Goal: Find specific page/section: Find specific page/section

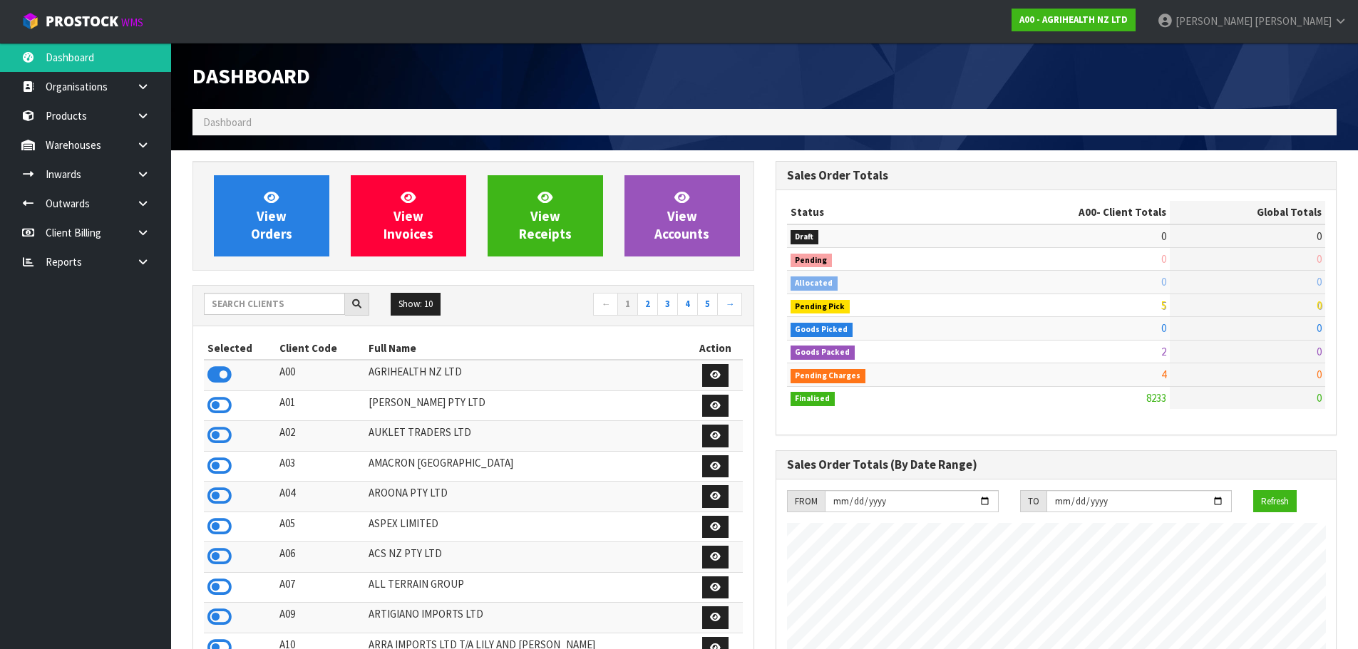
scroll to position [1080, 582]
click at [318, 311] on input "text" at bounding box center [274, 304] width 141 height 22
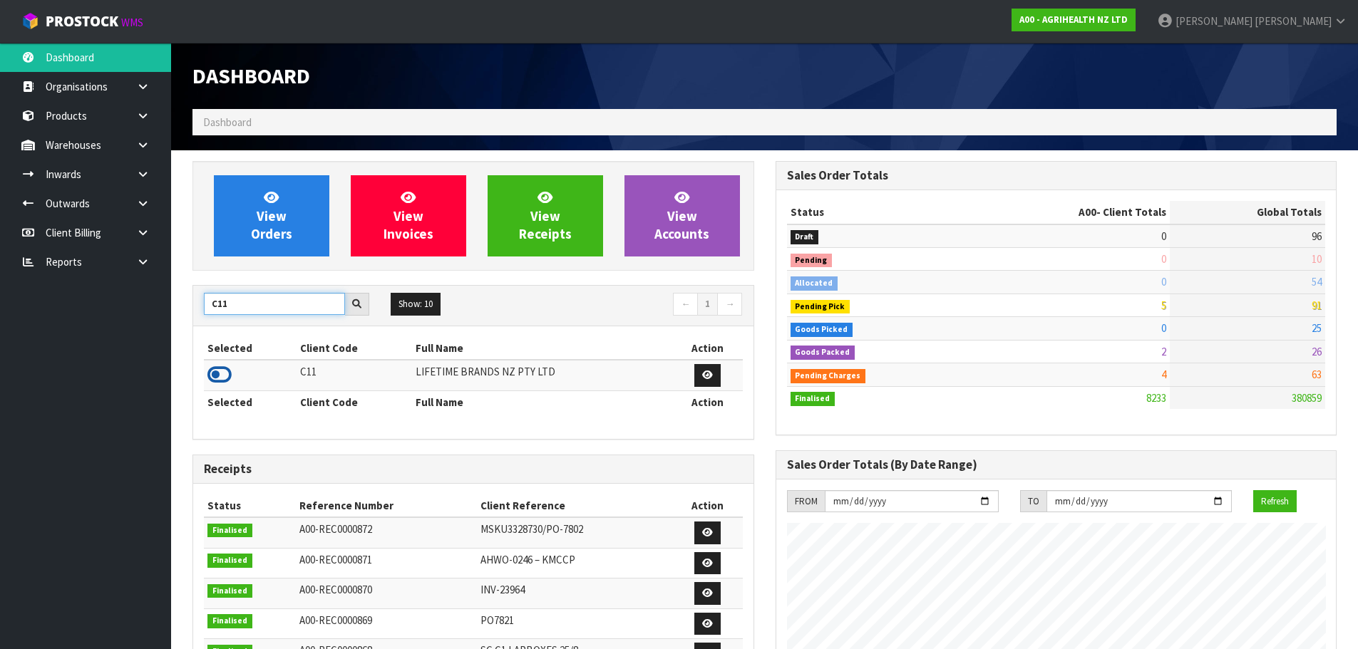
type input "C11"
click at [220, 370] on icon at bounding box center [219, 374] width 24 height 21
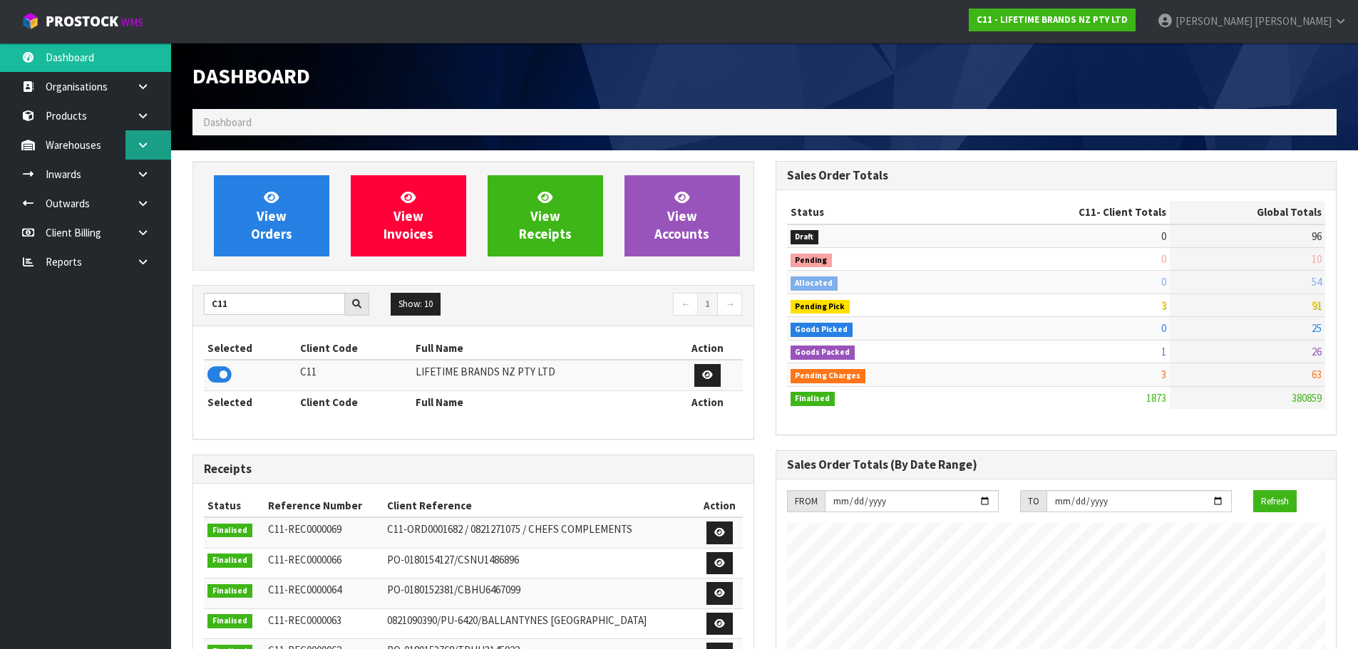
click at [142, 146] on icon at bounding box center [143, 145] width 14 height 11
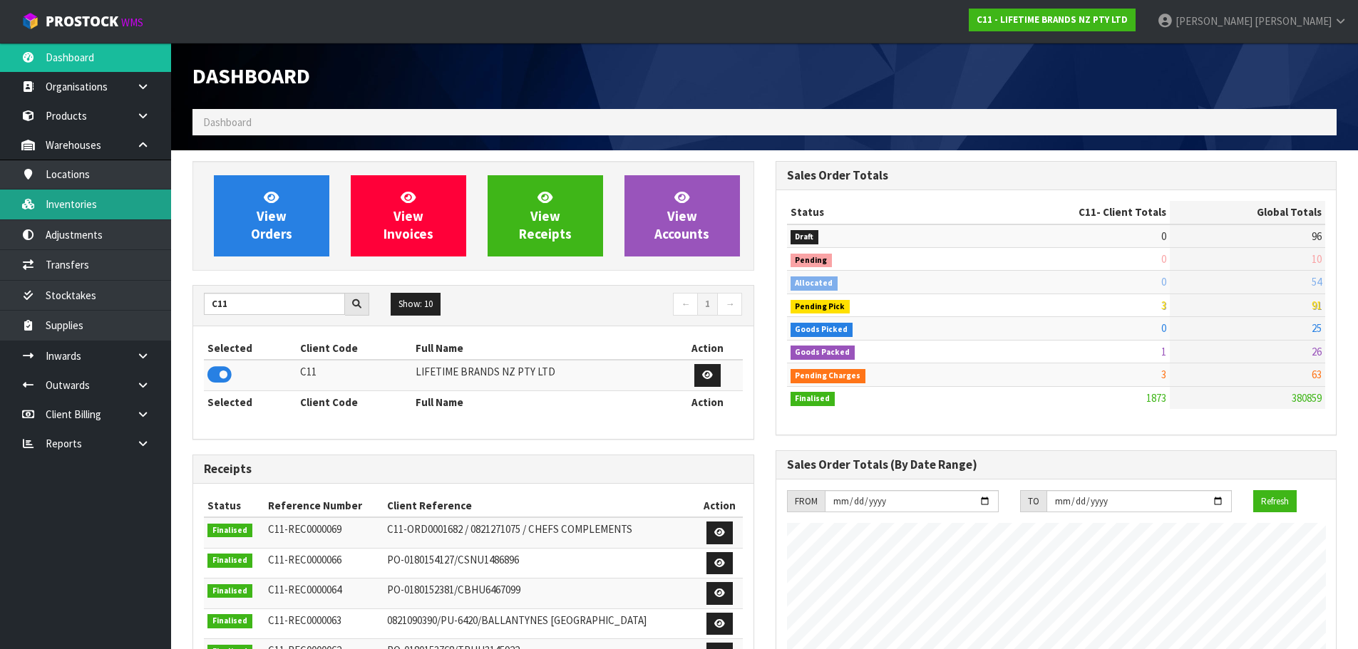
click at [130, 206] on link "Inventories" at bounding box center [85, 204] width 171 height 29
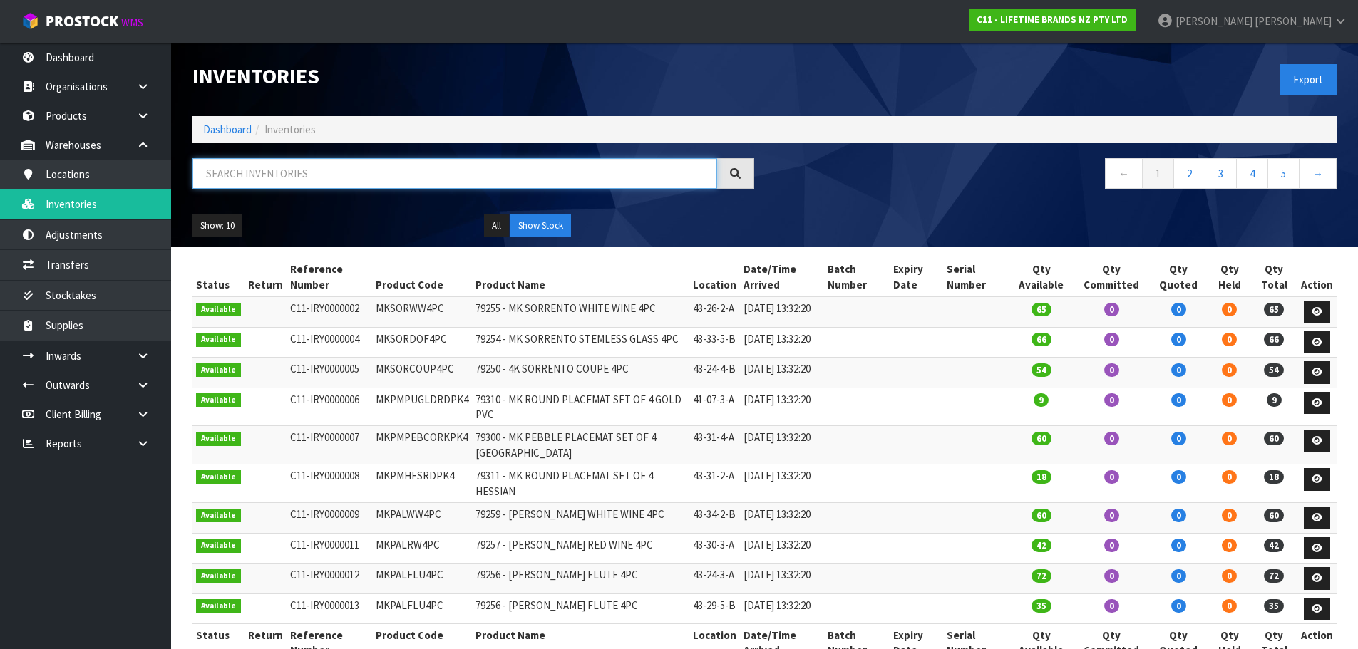
click at [292, 175] on input "text" at bounding box center [454, 173] width 525 height 31
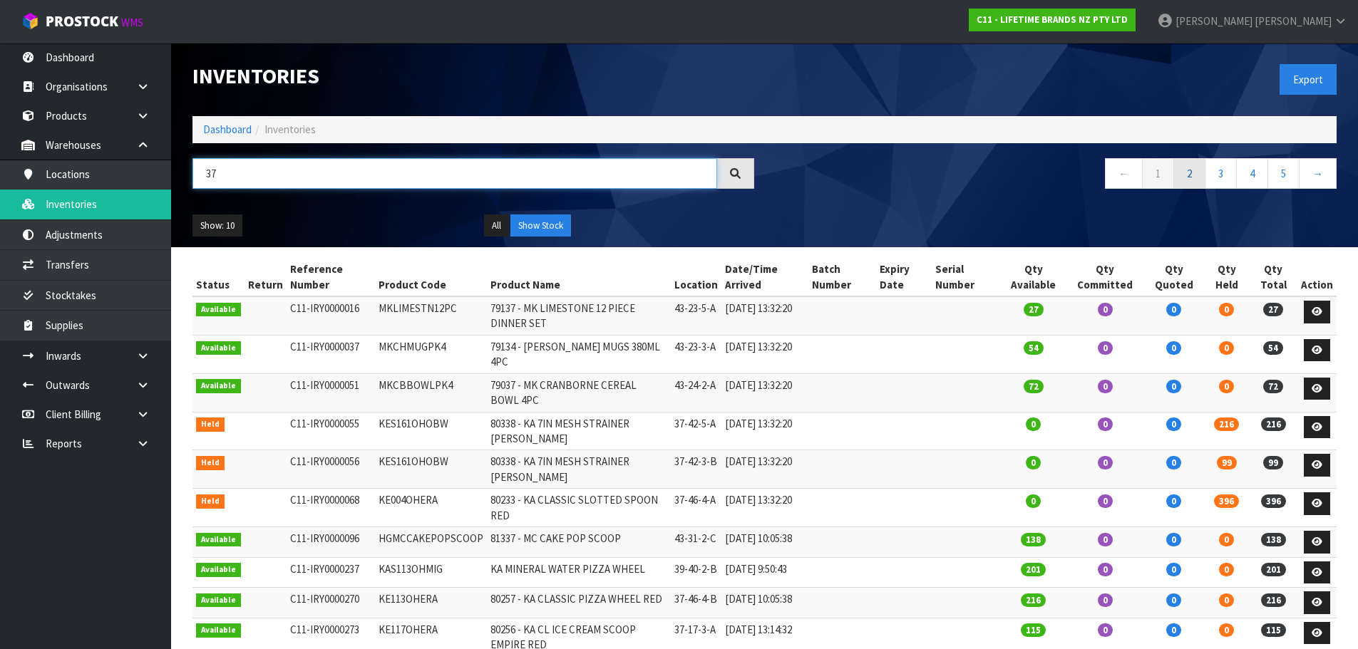
type input "37"
click at [1187, 175] on link "2" at bounding box center [1189, 173] width 32 height 31
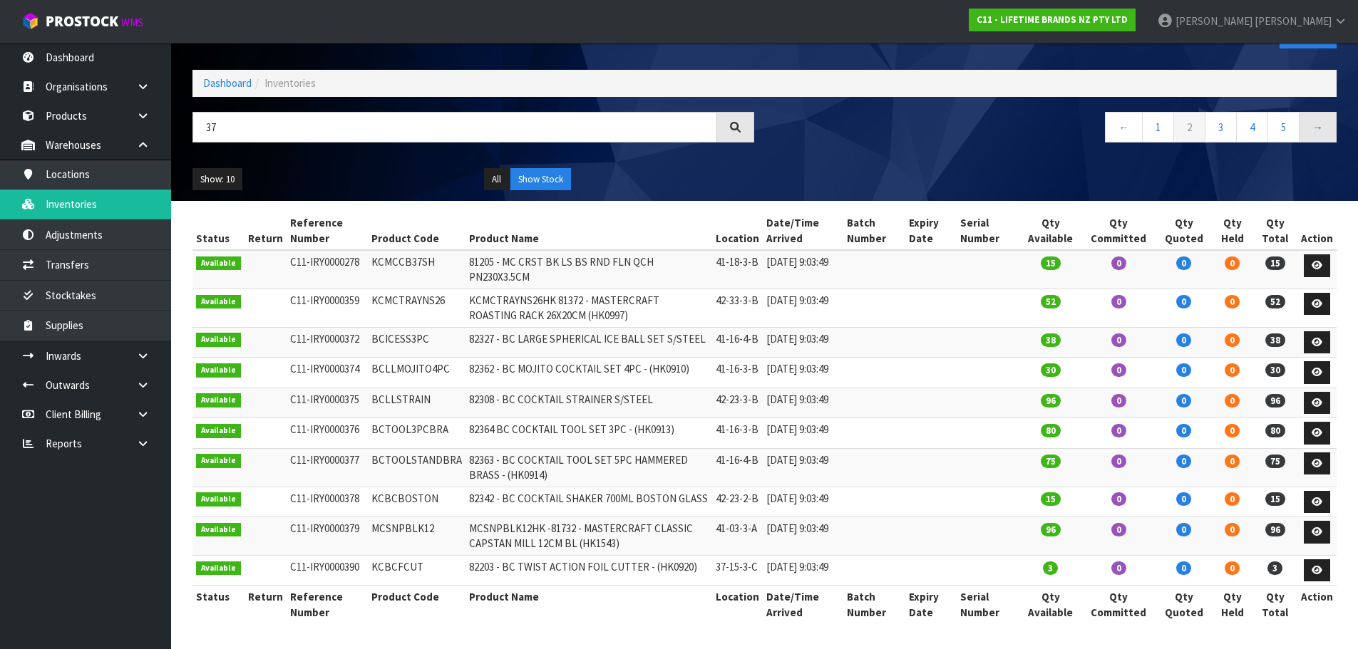
scroll to position [95, 0]
click at [1324, 112] on link "→" at bounding box center [1318, 127] width 38 height 31
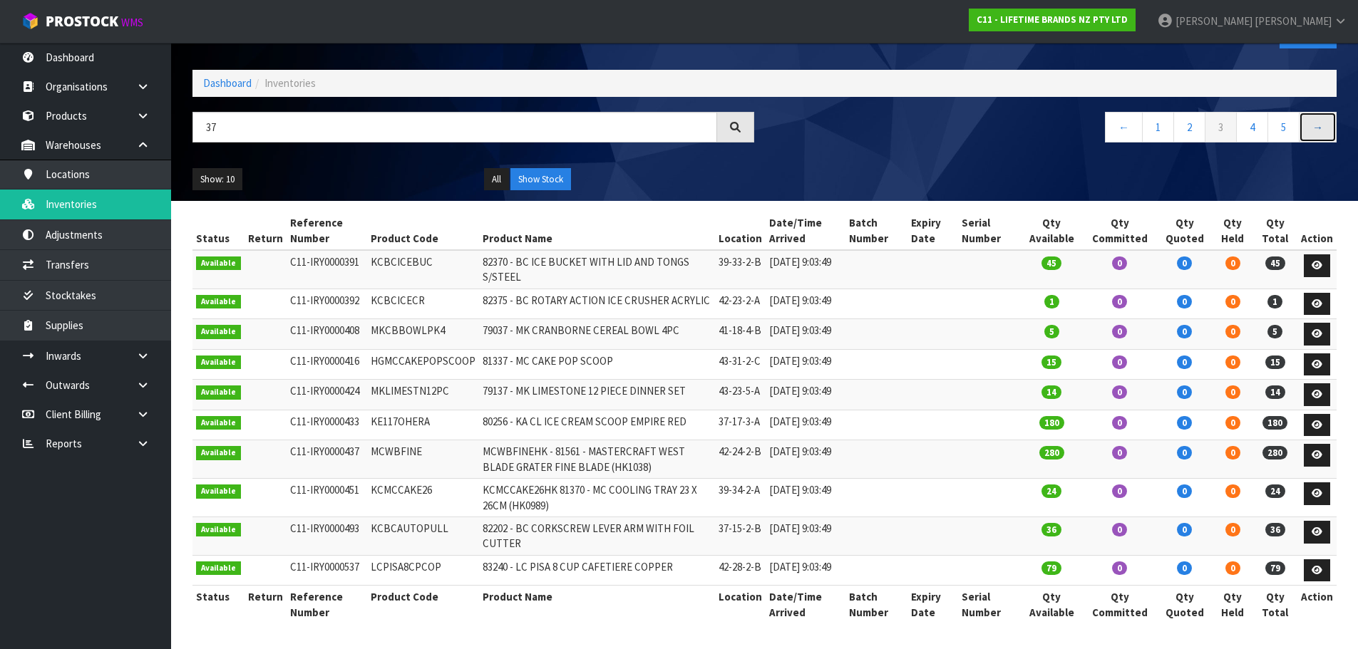
click at [1324, 112] on link "→" at bounding box center [1318, 127] width 38 height 31
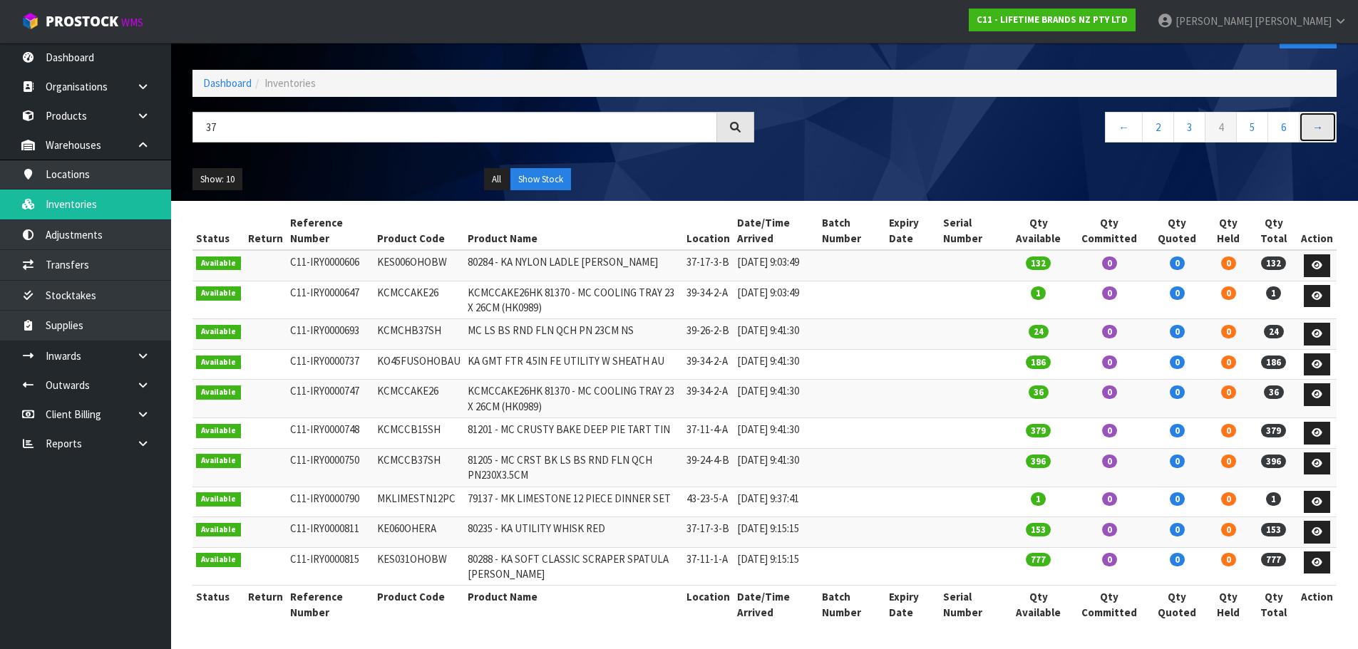
click at [1324, 112] on link "→" at bounding box center [1318, 127] width 38 height 31
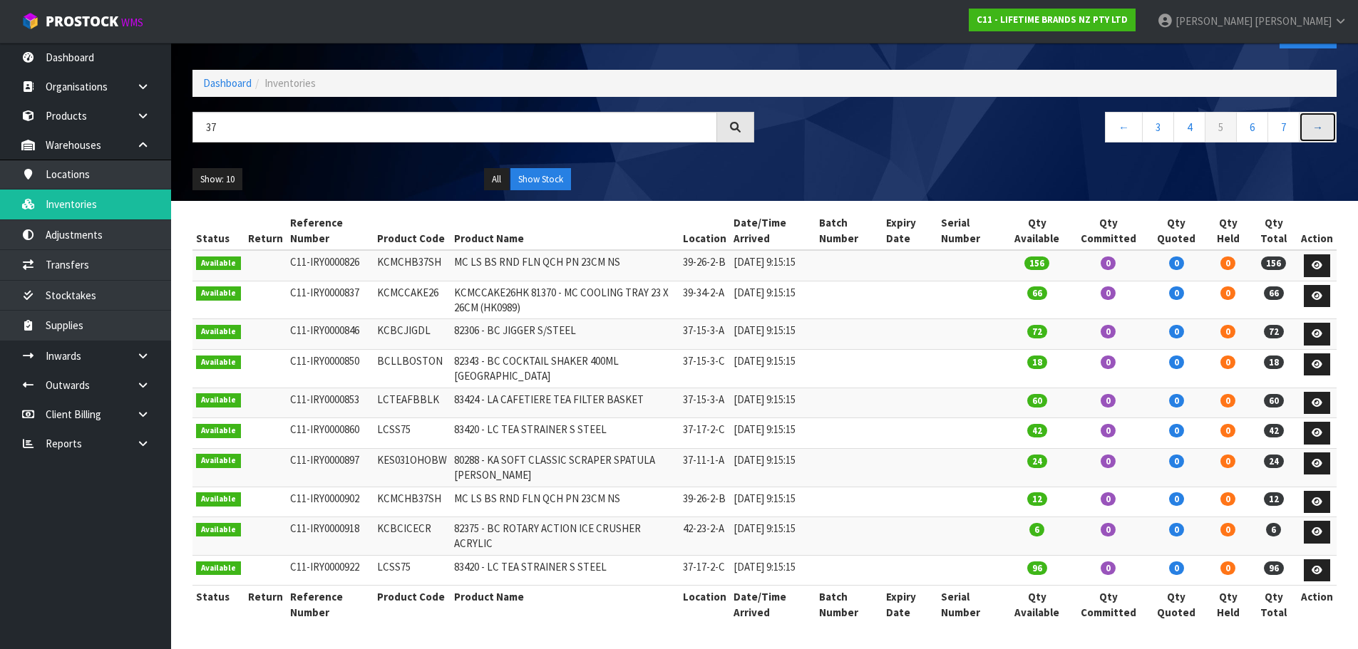
click at [1324, 112] on link "→" at bounding box center [1318, 127] width 38 height 31
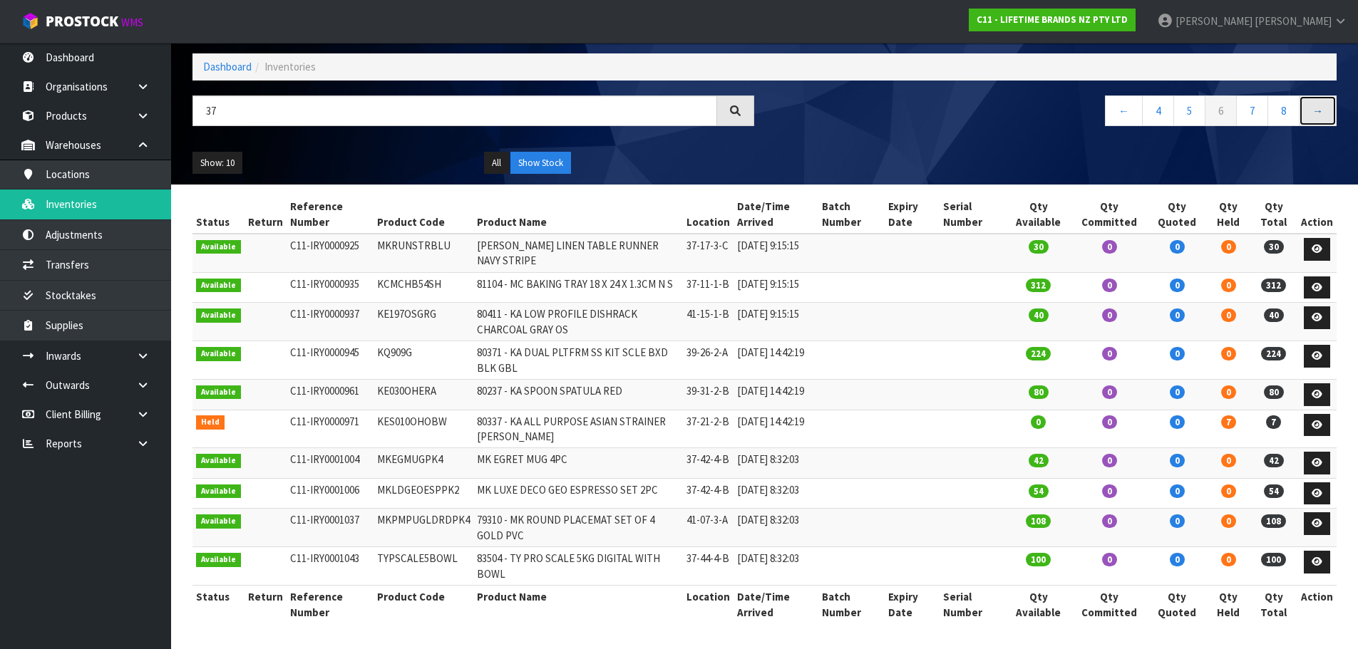
click at [1324, 96] on link "→" at bounding box center [1318, 111] width 38 height 31
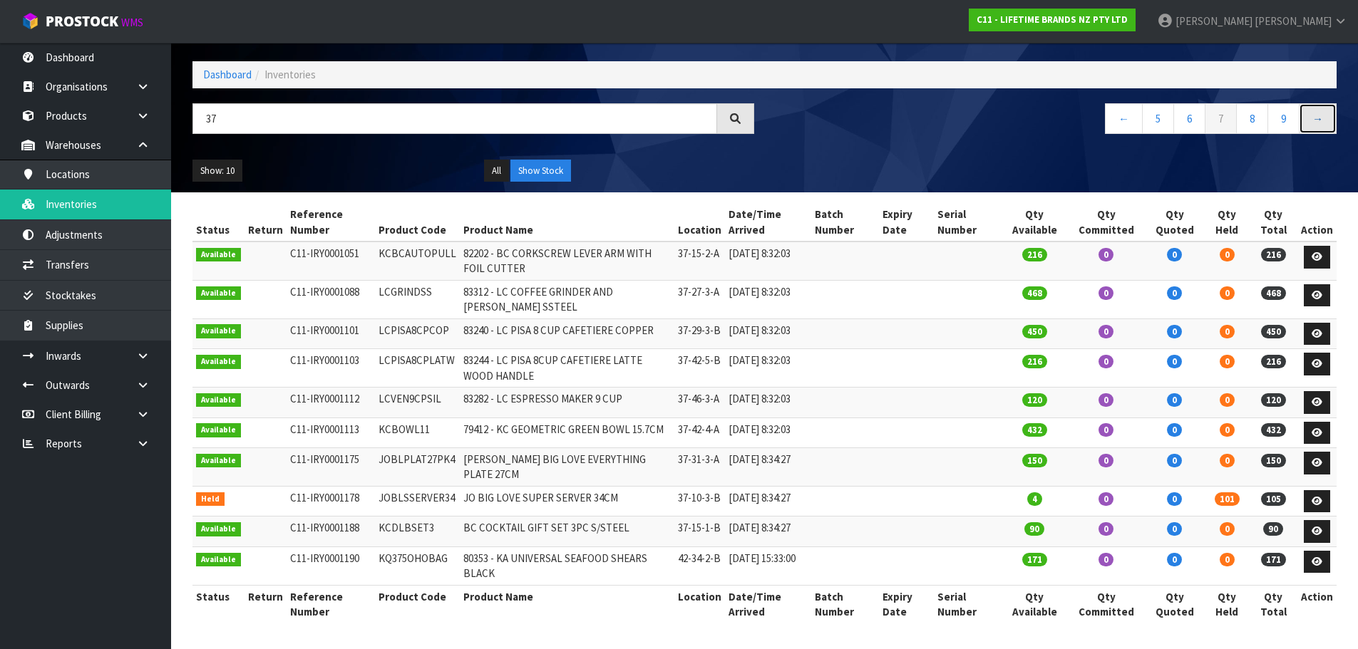
click at [1324, 103] on link "→" at bounding box center [1318, 118] width 38 height 31
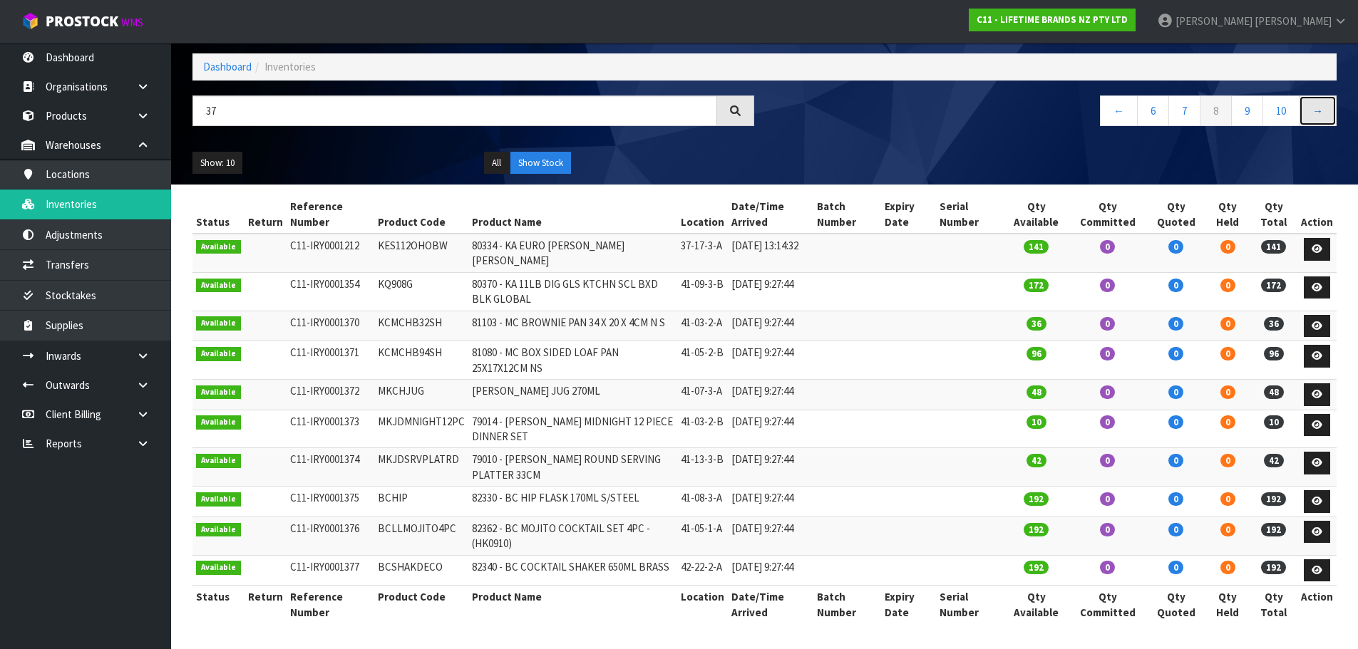
click at [1324, 96] on link "→" at bounding box center [1318, 111] width 38 height 31
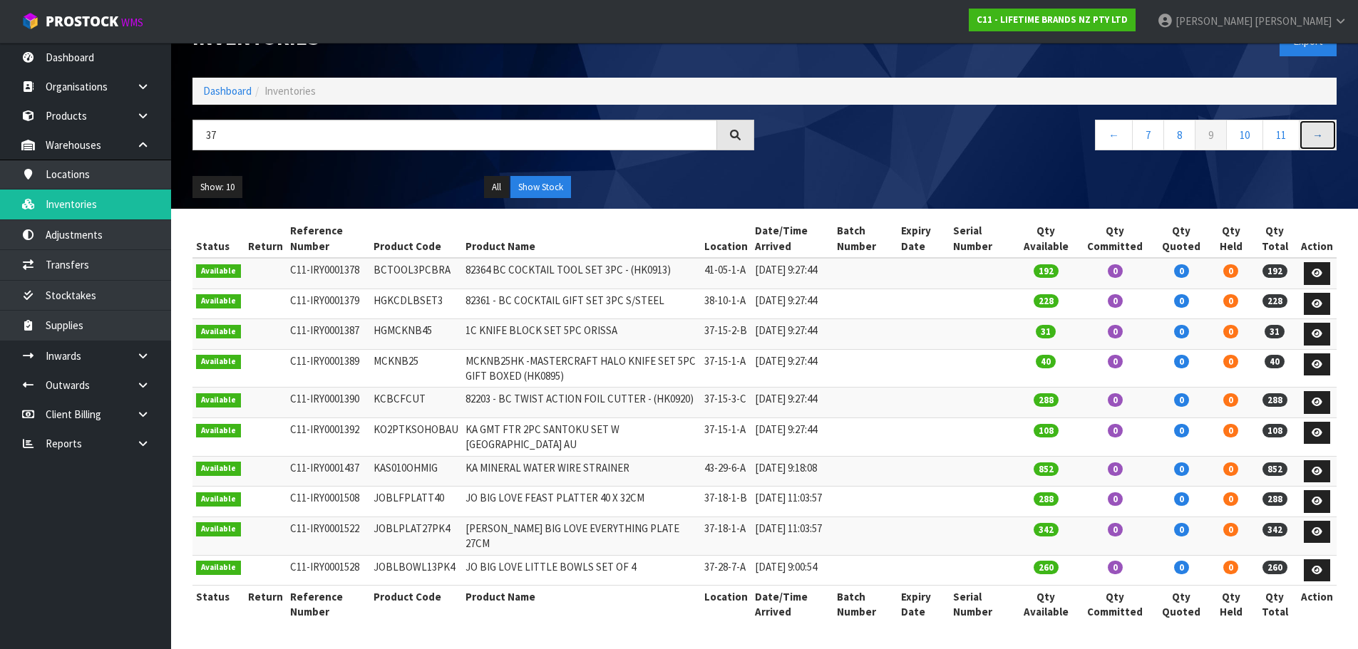
click at [1324, 120] on link "→" at bounding box center [1318, 135] width 38 height 31
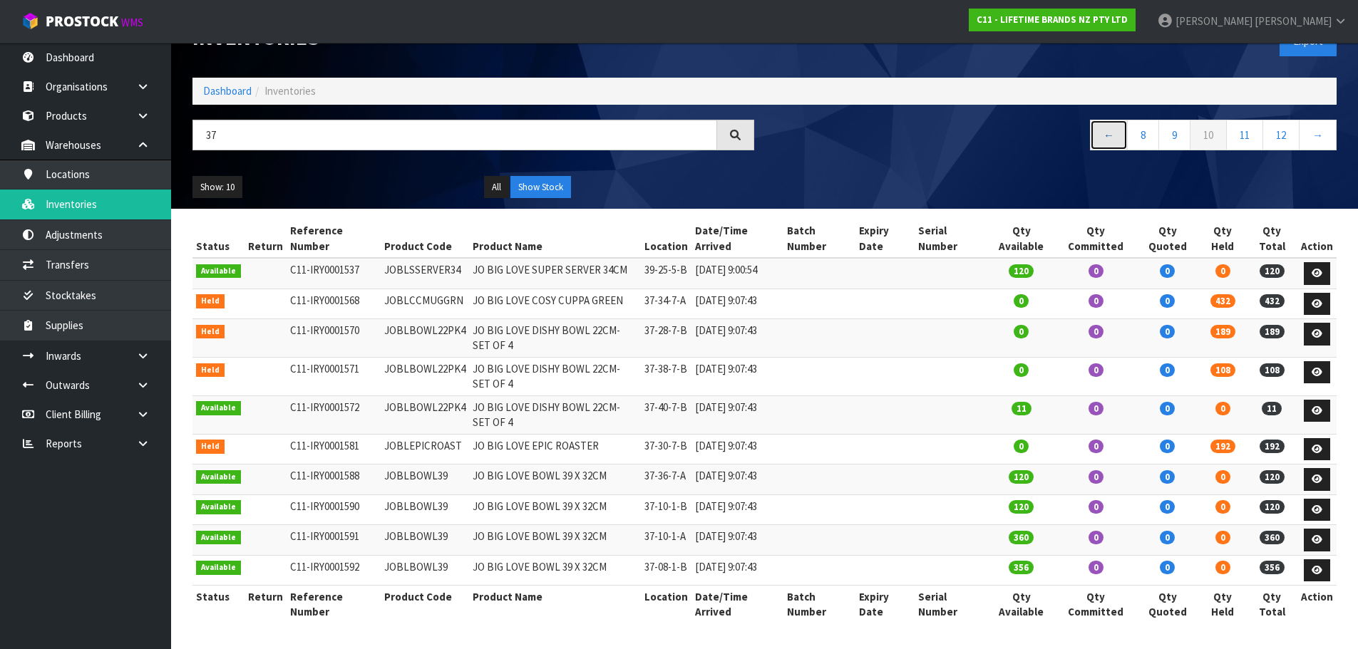
click at [1102, 142] on link "←" at bounding box center [1109, 135] width 38 height 31
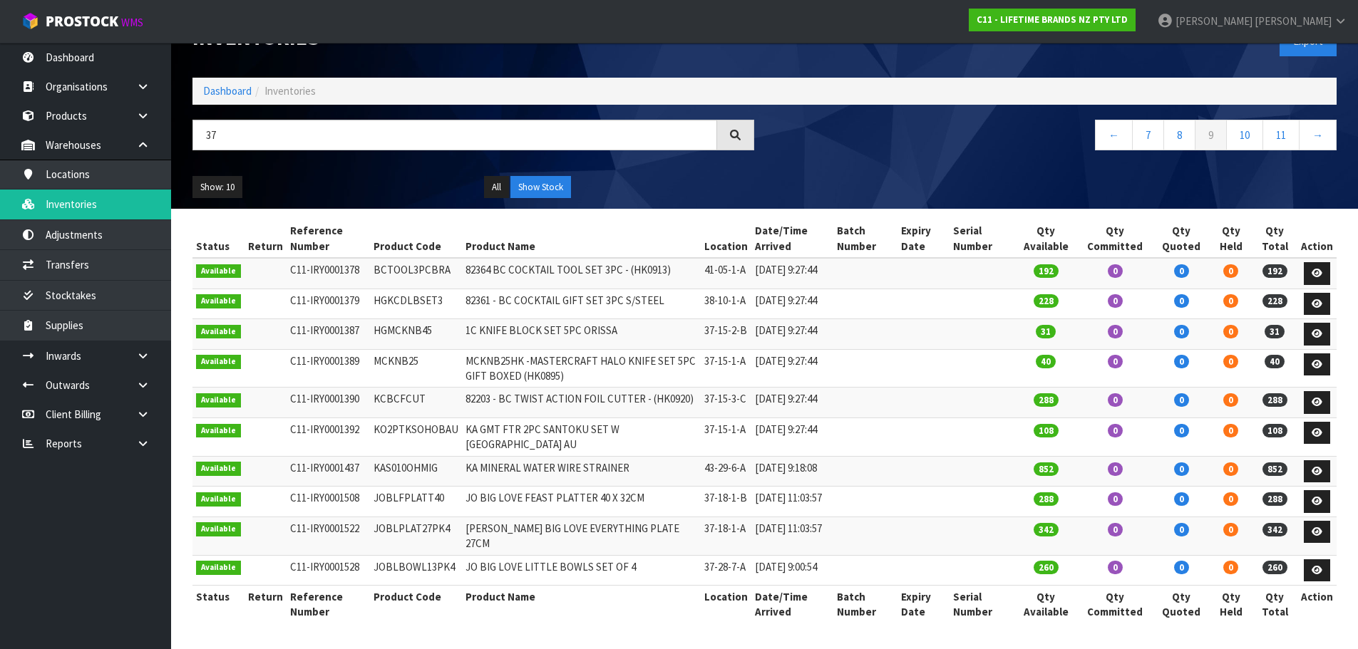
scroll to position [95, 0]
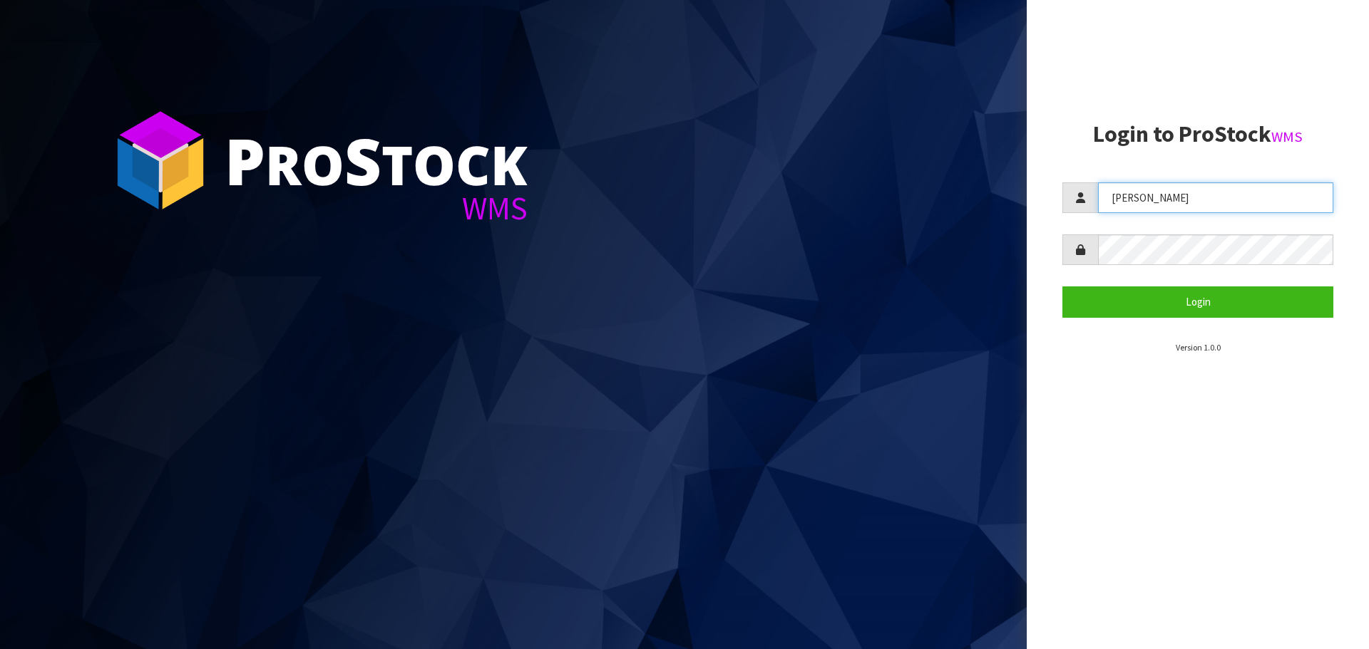
drag, startPoint x: 1253, startPoint y: 193, endPoint x: 1011, endPoint y: 211, distance: 243.0
click at [1011, 211] on div "P ro S tock WMS Login to ProStock WMS KARLENE Login Version 1.0.0" at bounding box center [684, 324] width 1369 height 649
type input "JAMES"
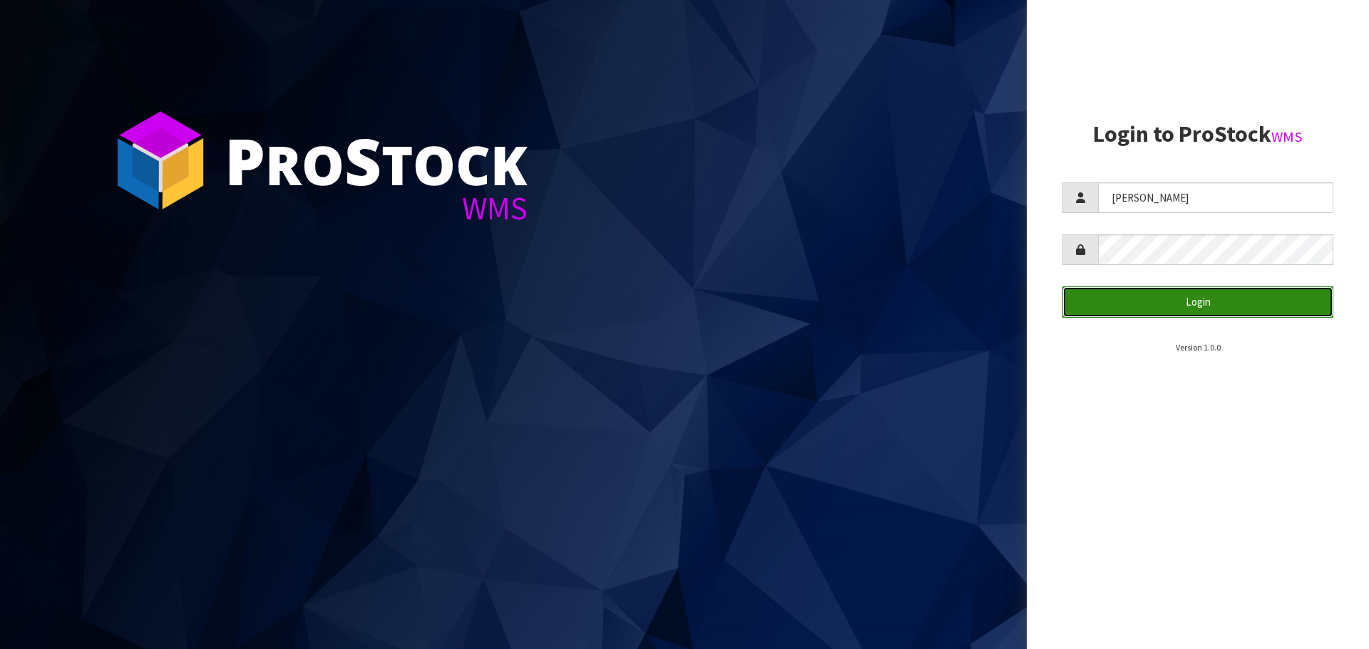
click at [1116, 299] on button "Login" at bounding box center [1197, 302] width 271 height 31
